Goal: Consume media (video, audio): Consume media (video, audio)

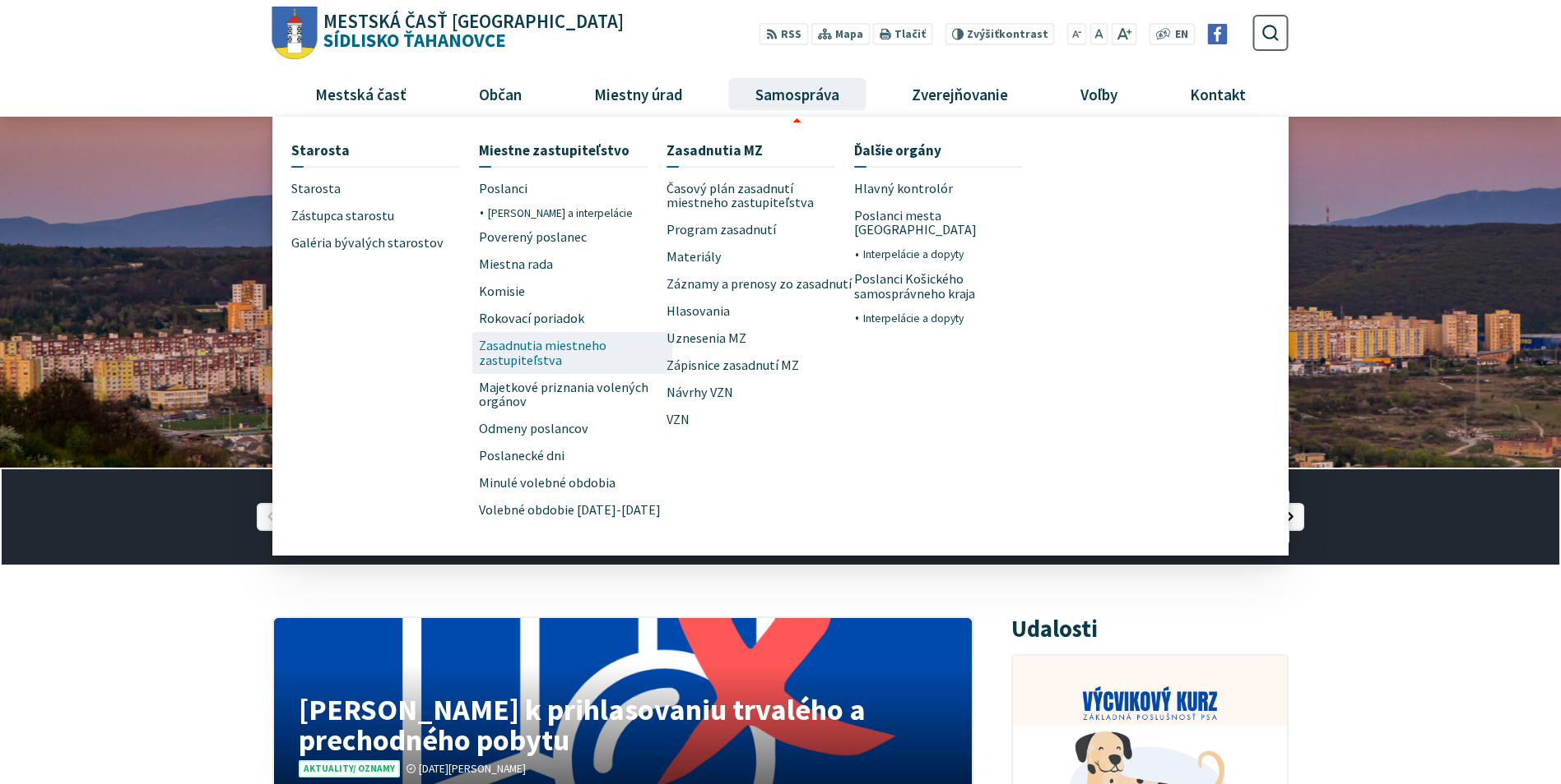
click at [558, 345] on span "Zasadnutia miestneho zastupiteľstva" at bounding box center [573, 353] width 188 height 42
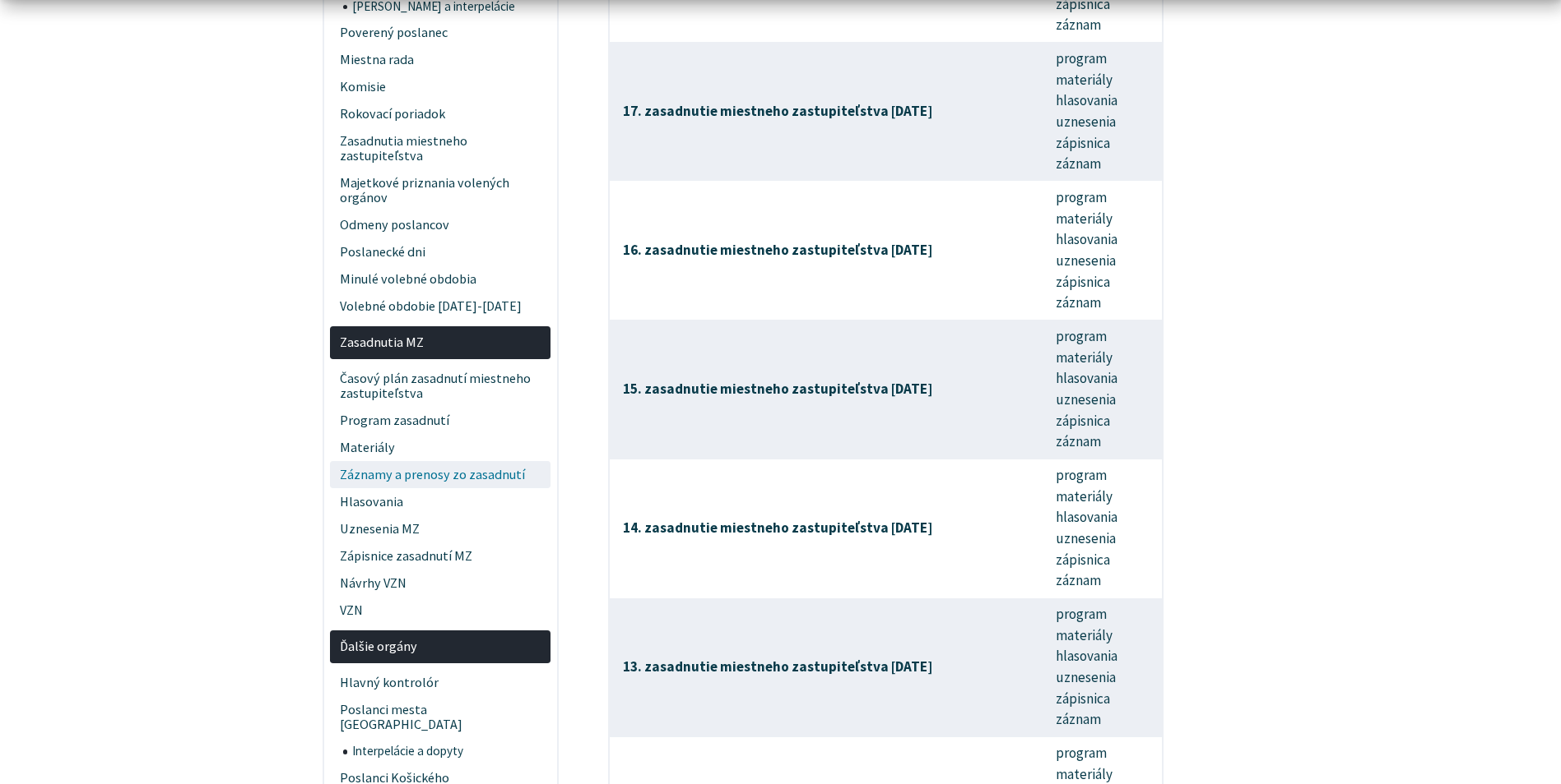
scroll to position [576, 0]
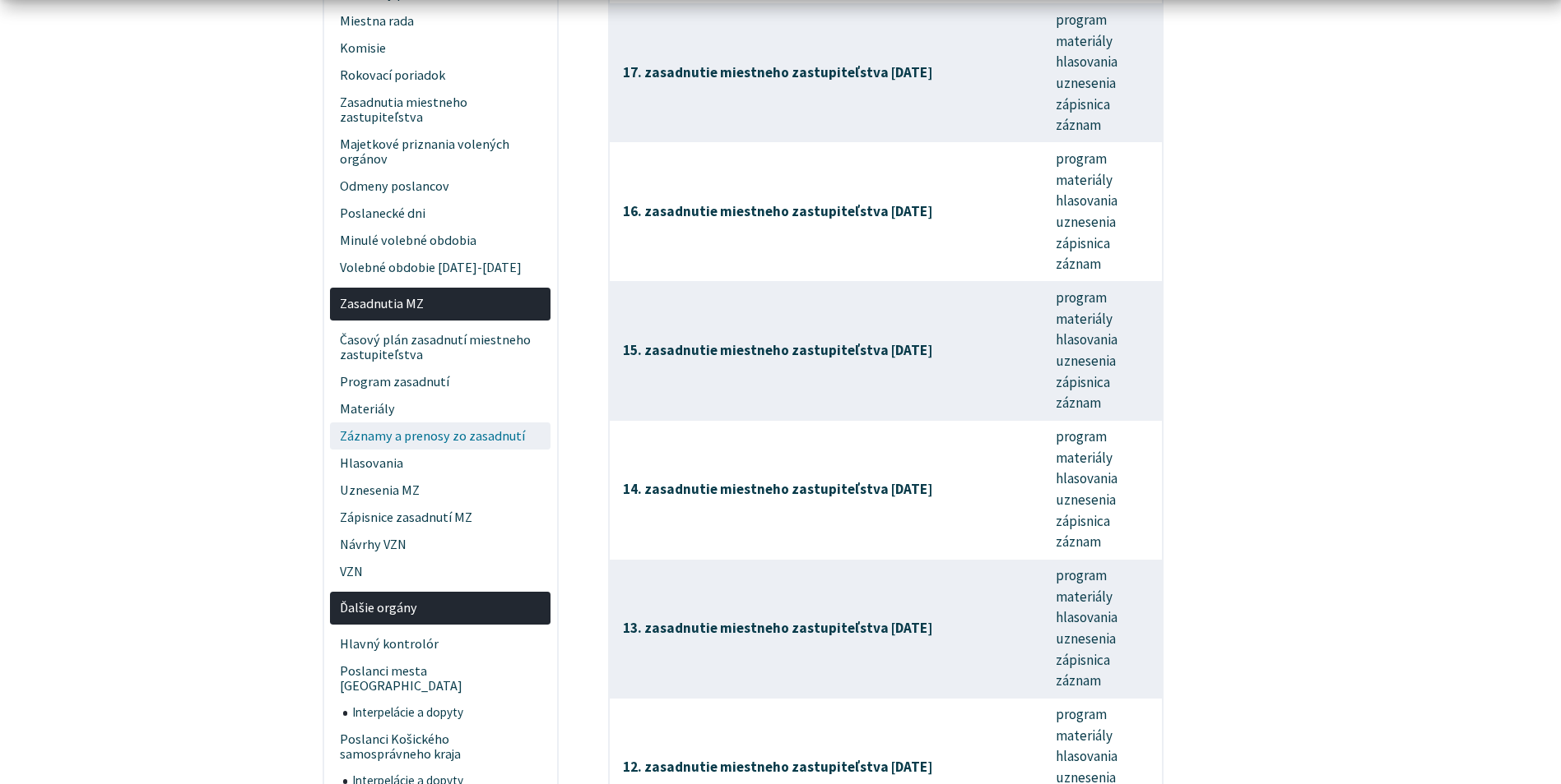
click at [475, 435] on span "Záznamy a prenosy zo zasadnutí" at bounding box center [440, 436] width 201 height 27
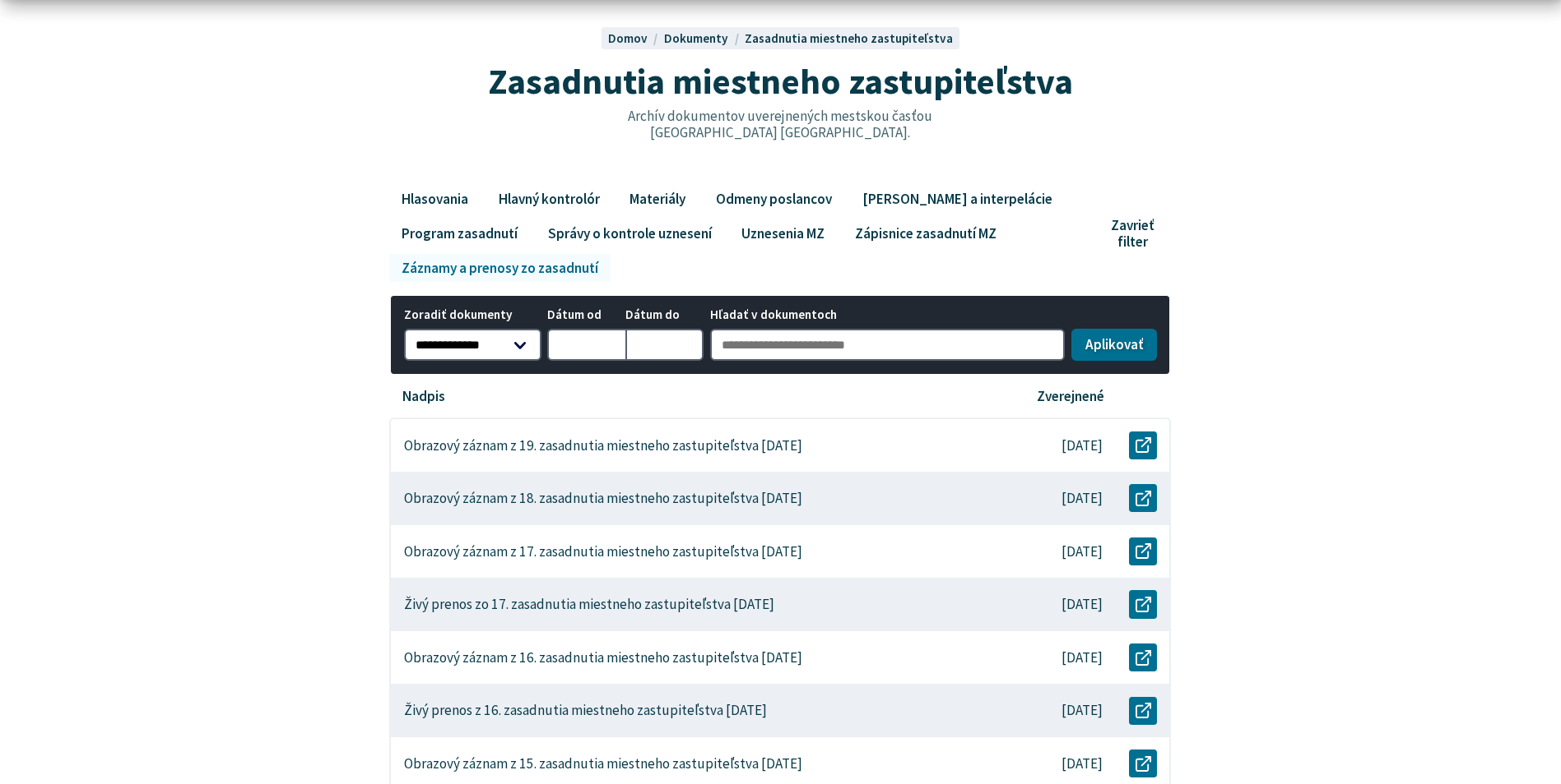
scroll to position [165, 0]
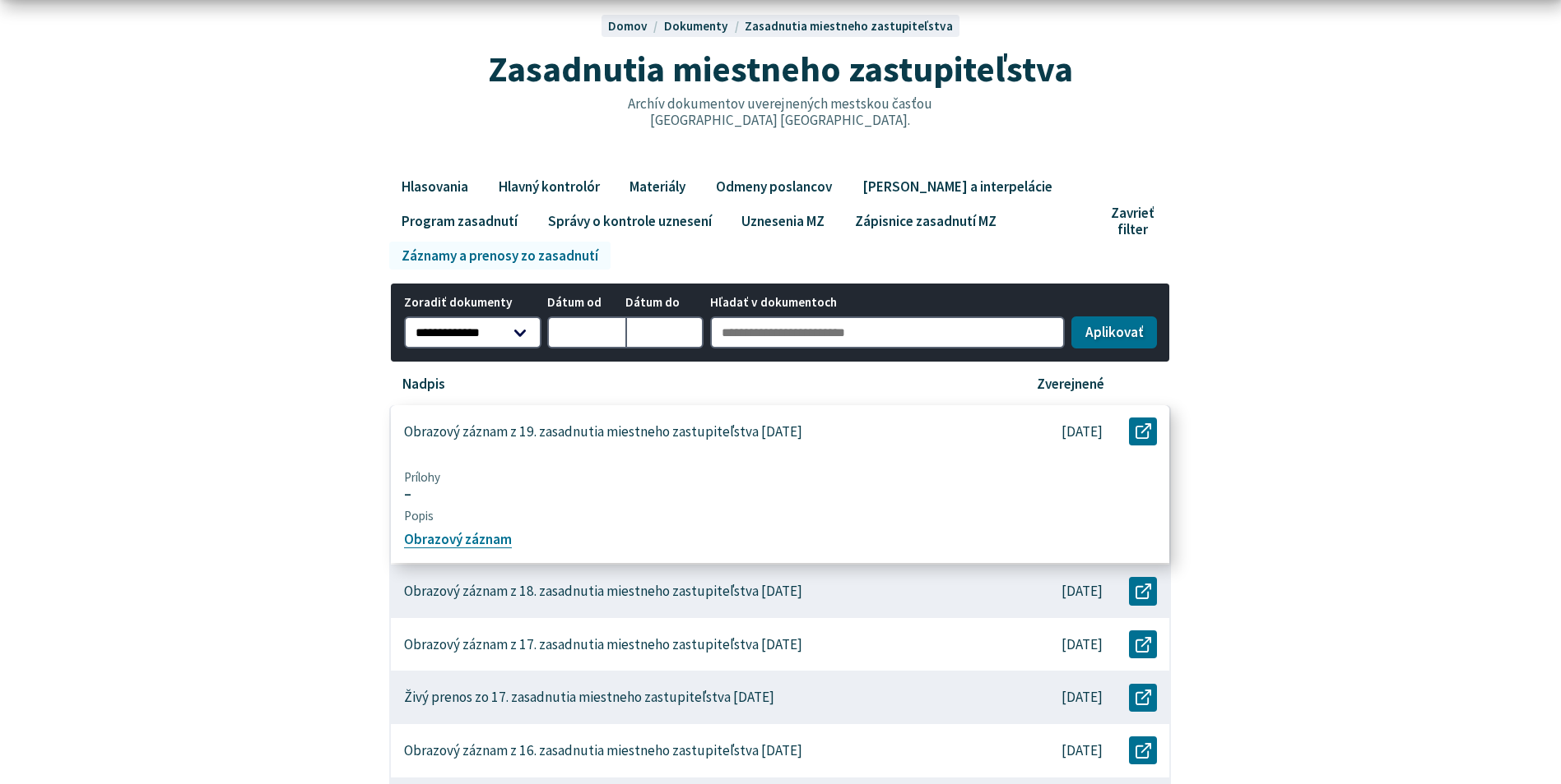
click at [638, 421] on div "Obrazový záznam z 19. zasadnutia miestneho zastupiteľstva 4. 9. 2025" at bounding box center [694, 432] width 606 height 53
click at [466, 541] on link "Obrazový záznam" at bounding box center [458, 540] width 108 height 18
